Goal: Navigation & Orientation: Find specific page/section

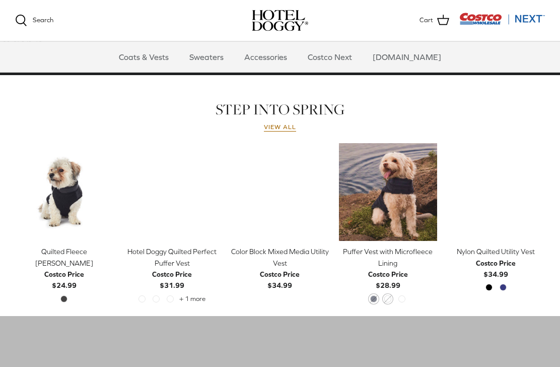
scroll to position [411, 0]
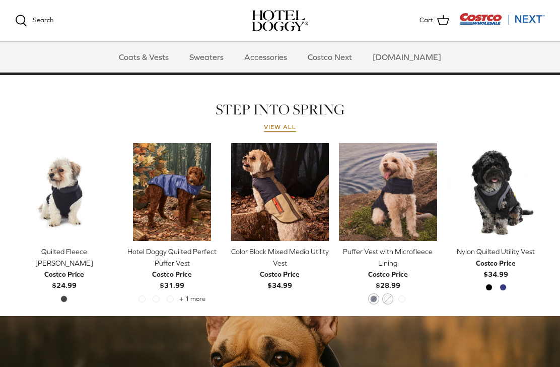
click at [558, 154] on div "STEP INTO SPRING View all Left Right Quick buy Quilted Fleece [PERSON_NAME] Cos…" at bounding box center [280, 213] width 560 height 226
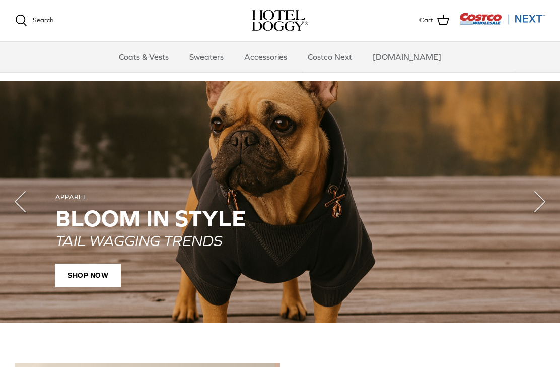
scroll to position [646, 0]
click at [534, 200] on icon "Right" at bounding box center [540, 201] width 40 height 40
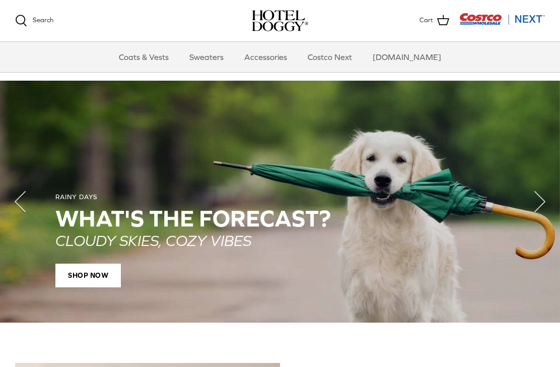
click at [537, 199] on polyline "Next" at bounding box center [540, 201] width 10 height 20
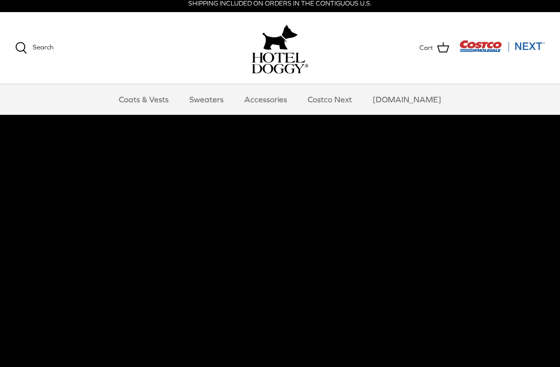
scroll to position [0, 0]
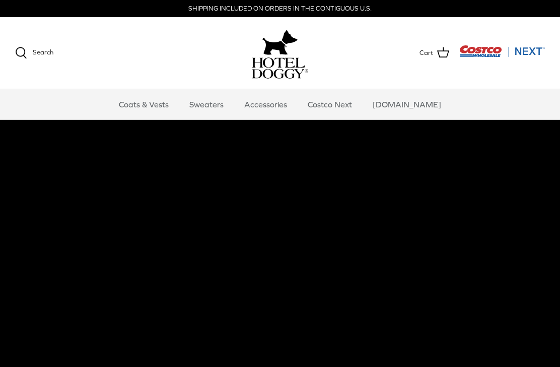
click at [281, 106] on link "Accessories" at bounding box center [265, 104] width 61 height 30
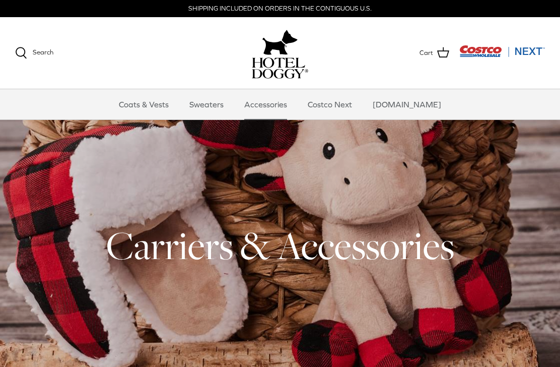
click at [310, 239] on h1 "Carriers & Accessories" at bounding box center [280, 245] width 530 height 49
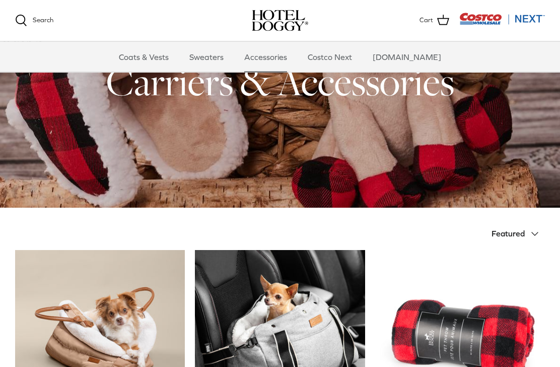
scroll to position [61, 0]
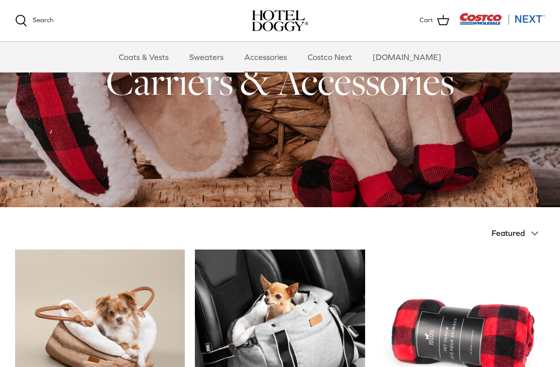
click at [501, 229] on span "Featured" at bounding box center [508, 232] width 33 height 9
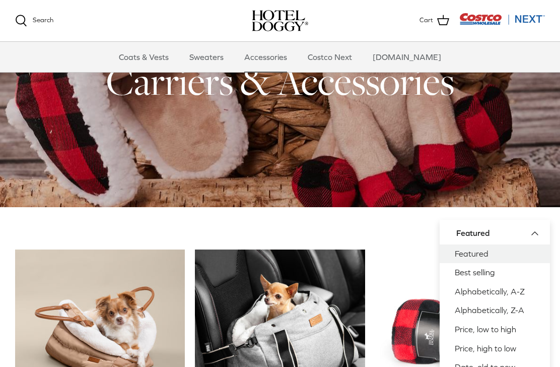
click at [506, 326] on link "Price, low to high" at bounding box center [495, 329] width 110 height 19
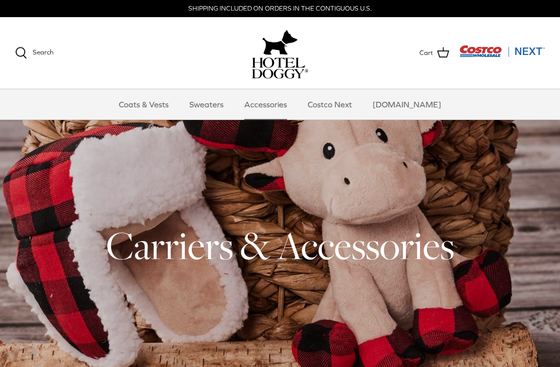
click at [345, 100] on link "Costco Next" at bounding box center [330, 104] width 62 height 30
